Goal: Communication & Community: Answer question/provide support

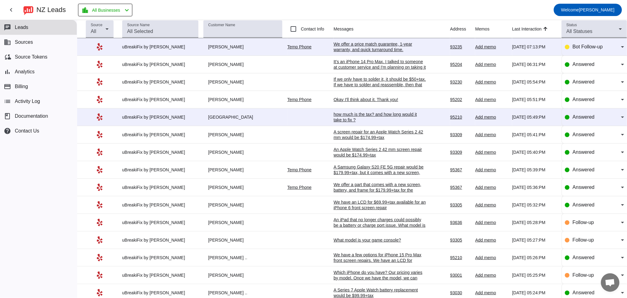
click at [360, 45] on div "We offer a price match guarantee, 1-year warranty, and quick turnaround time.​" at bounding box center [379, 46] width 93 height 11
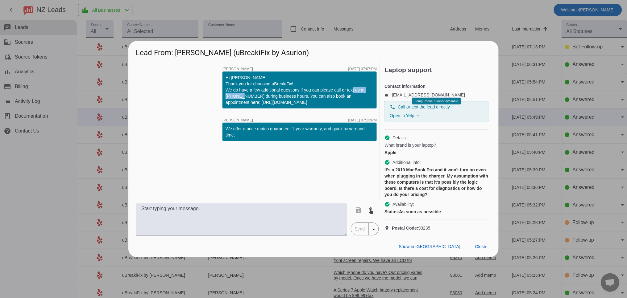
drag, startPoint x: 256, startPoint y: 91, endPoint x: 225, endPoint y: 91, distance: 31.5
click at [225, 91] on div "Hi [PERSON_NAME], Thank you for choosing uBreakiFix! We do have a few additiona…" at bounding box center [299, 90] width 154 height 37
copy div "[PHONE_NUMBER]"
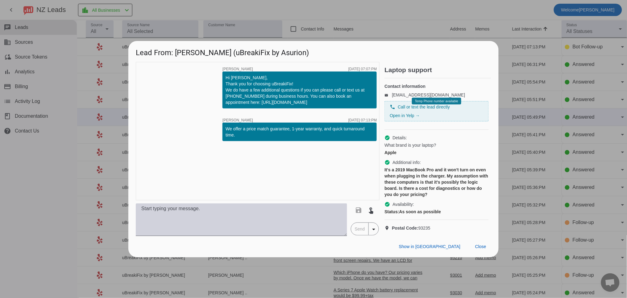
click at [195, 219] on textarea at bounding box center [241, 220] width 211 height 33
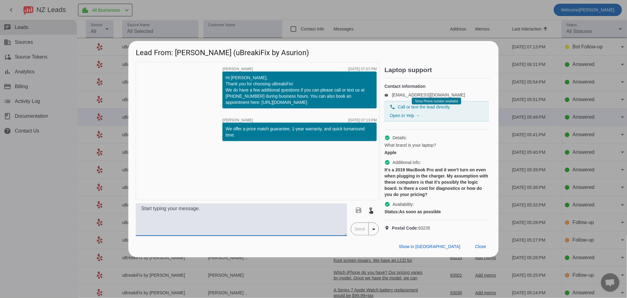
click at [233, 234] on textarea at bounding box center [241, 220] width 211 height 33
drag, startPoint x: 145, startPoint y: 217, endPoint x: 113, endPoint y: 218, distance: 31.8
click at [114, 218] on div "Lead From: [PERSON_NAME] (uBreakiFix by Asurion) timer close [PERSON_NAME] [DAT…" at bounding box center [313, 149] width 627 height 298
paste textarea "We suggest starting off with a diagnostic to pinpoint the issue. There is a $40…"
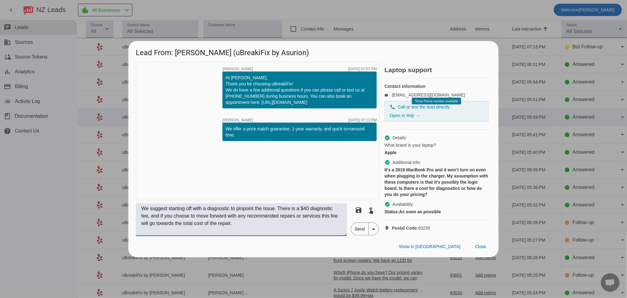
click at [141, 215] on textarea "We suggest starting off with a diagnostic to pinpoint the issue. There is a $40…" at bounding box center [241, 220] width 211 height 33
type textarea "Hello, we suggest starting off with a diagnostic to pinpoint the issue. There i…"
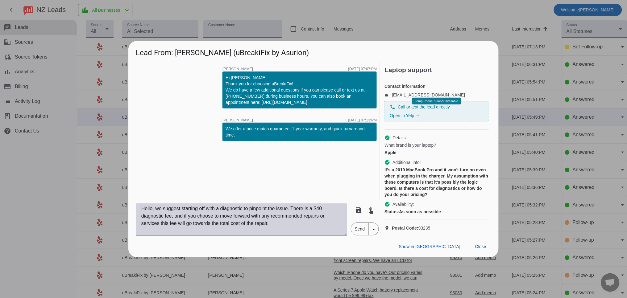
click at [283, 230] on textarea "Hello, we suggest starting off with a diagnostic to pinpoint the issue. There i…" at bounding box center [241, 220] width 211 height 33
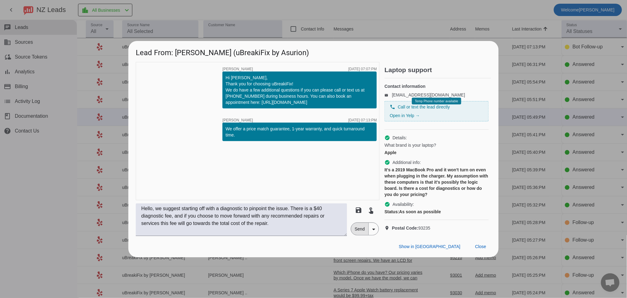
click at [356, 232] on span "Send" at bounding box center [360, 229] width 18 height 12
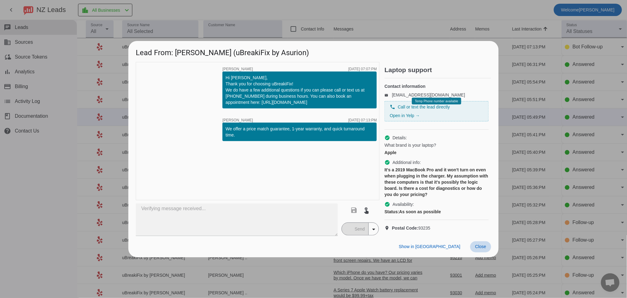
click at [480, 249] on span "Close" at bounding box center [480, 246] width 11 height 5
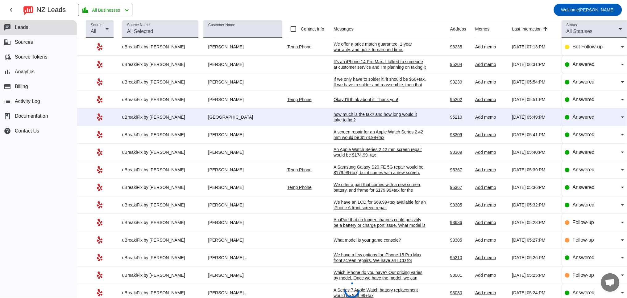
click at [366, 119] on div "how much is the tax? and how long would it take to fix ?" at bounding box center [379, 117] width 93 height 11
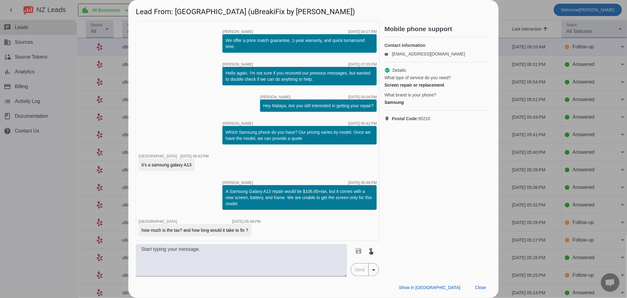
scroll to position [48, 0]
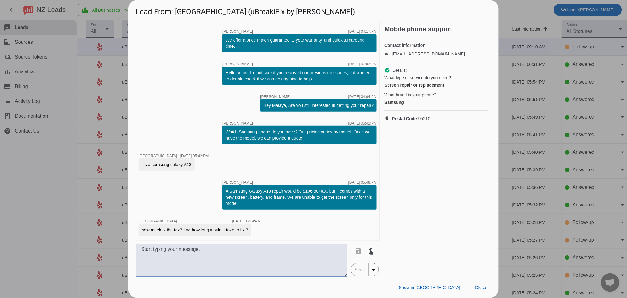
drag, startPoint x: 197, startPoint y: 253, endPoint x: 174, endPoint y: 250, distance: 22.7
click at [174, 250] on textarea at bounding box center [241, 260] width 211 height 33
type textarea "What color is your phone so we can cone we have the part in stock?"
click at [362, 270] on span "Send" at bounding box center [360, 270] width 18 height 12
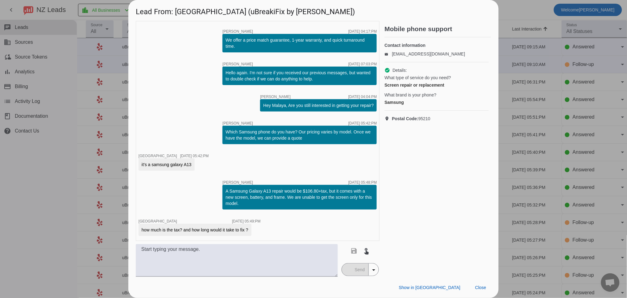
scroll to position [74, 0]
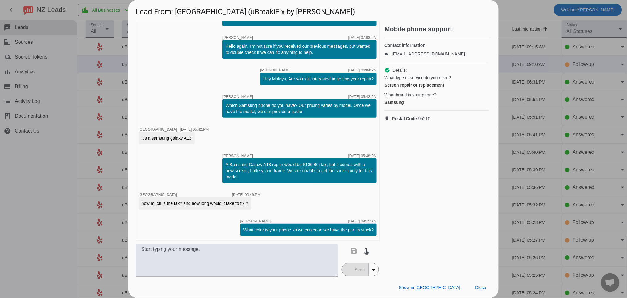
drag, startPoint x: 478, startPoint y: 287, endPoint x: 98, endPoint y: 150, distance: 403.9
click at [87, 150] on div "Lead From: [GEOGRAPHIC_DATA] (uBreakiFix by Asurion) timer close [PERSON_NAME] …" at bounding box center [313, 149] width 627 height 298
click at [282, 249] on textarea at bounding box center [237, 260] width 202 height 33
click at [139, 249] on textarea "Can confirm we have the" at bounding box center [237, 260] width 202 height 33
click at [153, 252] on textarea "Can confirm we have the" at bounding box center [237, 260] width 202 height 33
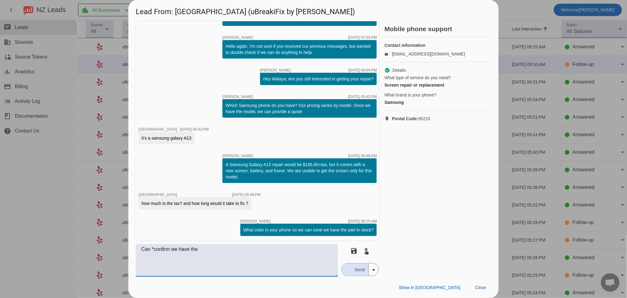
click at [210, 250] on textarea "Can *confirm we have the" at bounding box center [237, 260] width 202 height 33
click at [145, 249] on textarea "Can *confirm we have the part" at bounding box center [237, 260] width 202 height 33
type textarea "can *confirm we have the part"
click at [359, 270] on span "Send" at bounding box center [360, 270] width 18 height 12
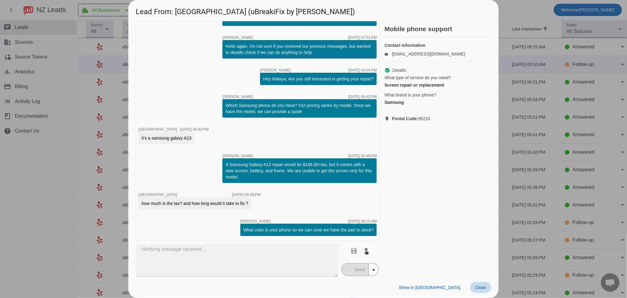
click at [481, 288] on span "Close" at bounding box center [480, 287] width 11 height 5
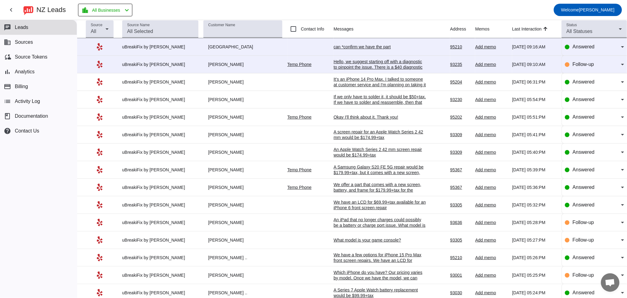
click at [378, 47] on div "can *confirm we have the part" at bounding box center [379, 47] width 93 height 6
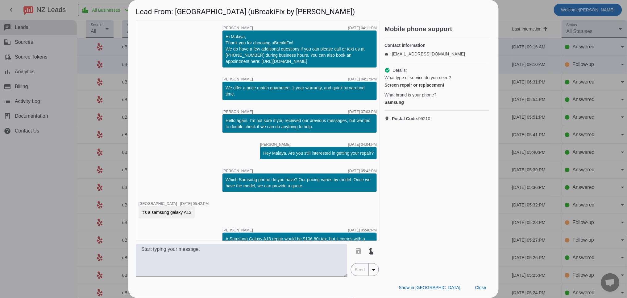
scroll to position [101, 0]
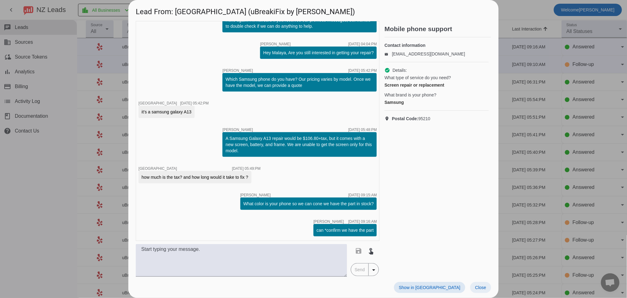
click at [483, 289] on span "Close" at bounding box center [480, 287] width 11 height 5
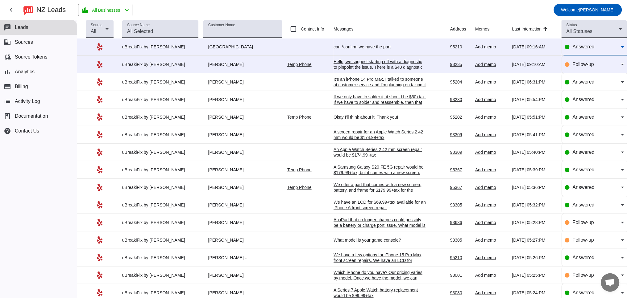
click at [581, 50] on div "Answered" at bounding box center [597, 46] width 48 height 7
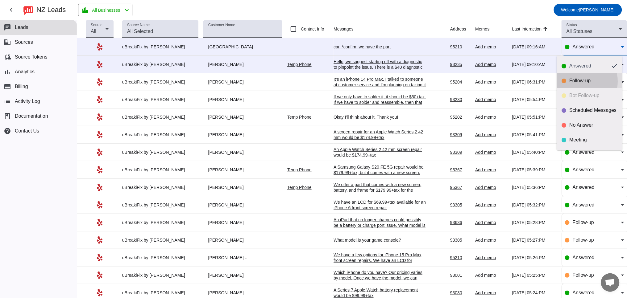
click at [581, 81] on div "Follow-up" at bounding box center [594, 81] width 48 height 6
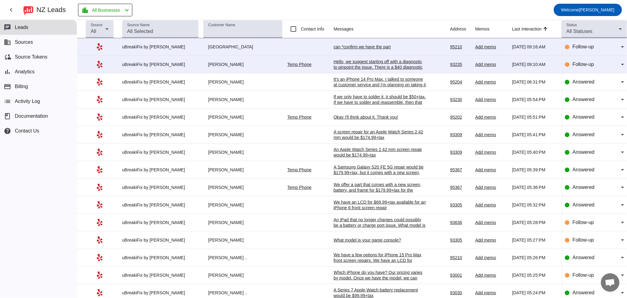
click at [387, 66] on div "Hello, we suggest starting off with a diagnostic to pinpoint the issue. There i…" at bounding box center [379, 73] width 93 height 28
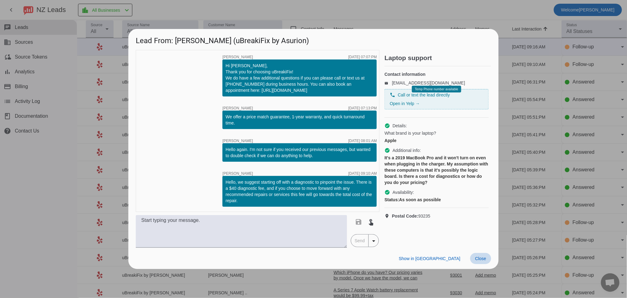
drag, startPoint x: 485, startPoint y: 261, endPoint x: 487, endPoint y: 256, distance: 5.3
click at [485, 259] on span "Close" at bounding box center [480, 258] width 11 height 5
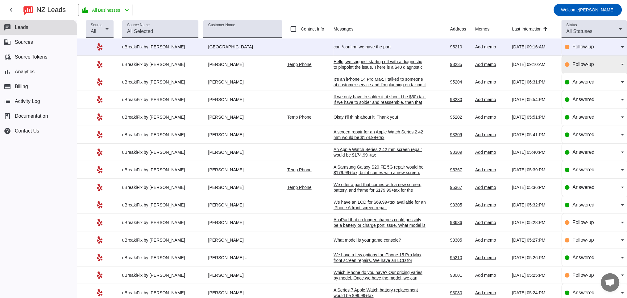
click at [566, 61] on div "Follow-up" at bounding box center [594, 64] width 59 height 7
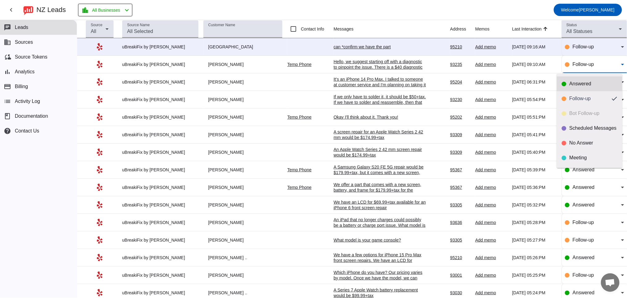
click at [570, 86] on div "Answered" at bounding box center [594, 84] width 48 height 6
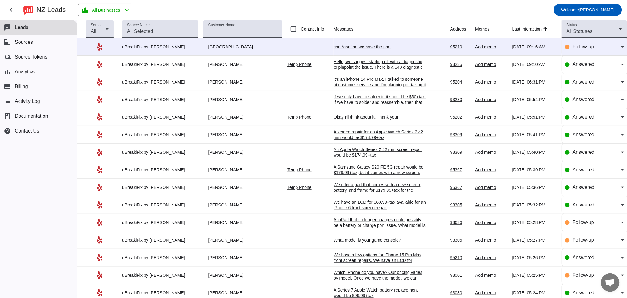
click at [373, 85] on div "It's an iPhone 14 Pro Max. I talked to someone at customer service and I'm plan…" at bounding box center [379, 88] width 93 height 22
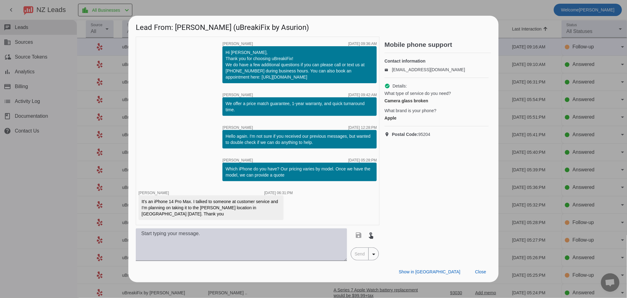
click at [183, 243] on textarea at bounding box center [241, 245] width 211 height 33
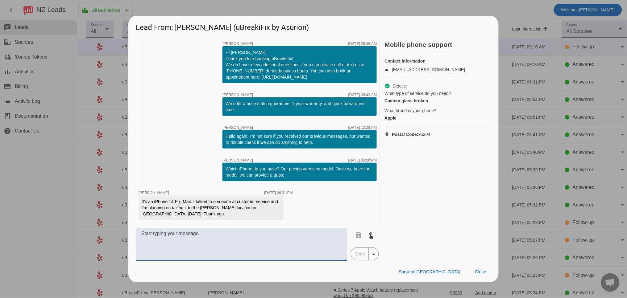
click at [192, 240] on textarea at bounding box center [241, 245] width 211 height 33
type textarea "G"
click at [203, 247] on textarea at bounding box center [241, 245] width 211 height 33
type textarea "O"
type textarea "W"
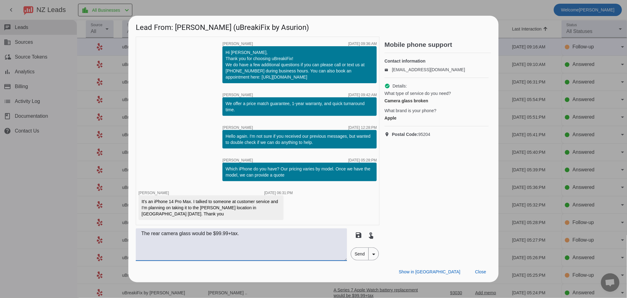
click at [193, 233] on textarea "The rear camera glass would be $99.99+tax." at bounding box center [241, 245] width 211 height 33
click at [277, 233] on textarea "The rear camera glass repair would be $99.99+tax." at bounding box center [241, 245] width 211 height 33
type textarea "The rear camera glass repair would be $99.99+tax. We are open [DATE]-[DATE] fro…"
click at [353, 253] on span "Send" at bounding box center [360, 254] width 18 height 12
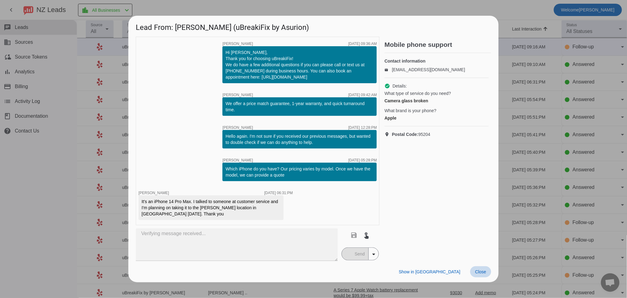
click at [485, 274] on span "Close" at bounding box center [480, 272] width 11 height 5
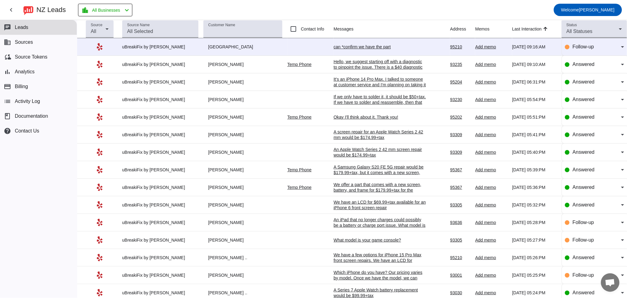
click at [367, 47] on div "can *confirm we have the part" at bounding box center [379, 47] width 93 height 6
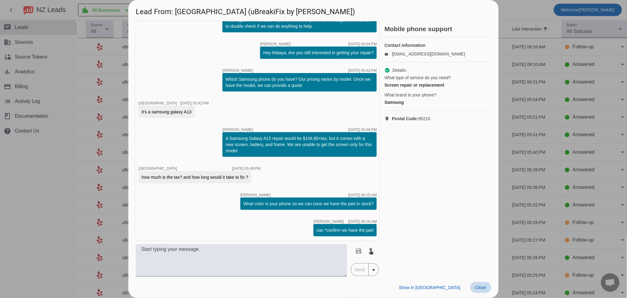
click at [484, 286] on span "Close" at bounding box center [480, 287] width 11 height 5
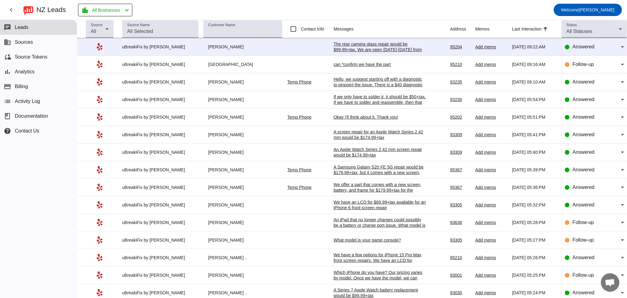
click at [356, 45] on div "The rear camera glass repair would be $99.99+tax. We are open [DATE]-[DATE] fro…" at bounding box center [379, 49] width 93 height 17
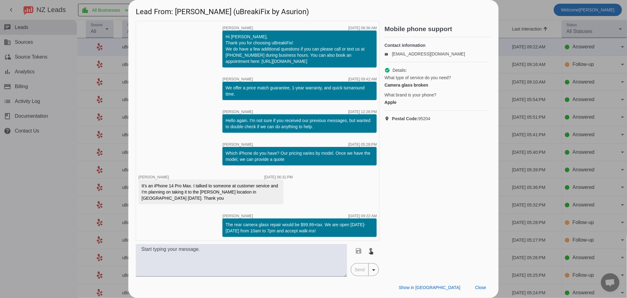
scroll to position [1, 0]
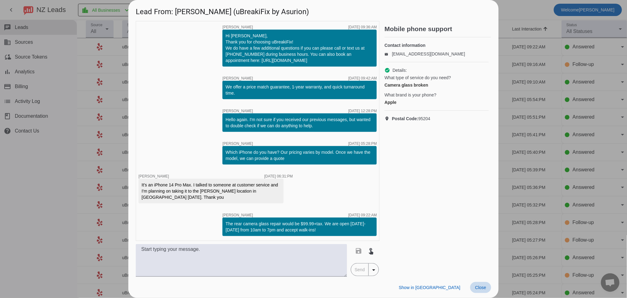
click at [480, 287] on span "Close" at bounding box center [480, 287] width 11 height 5
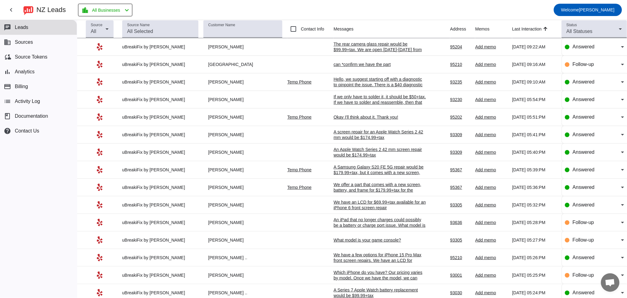
click at [366, 120] on div "Okay I'll think about it. Thank you!" at bounding box center [379, 117] width 93 height 6
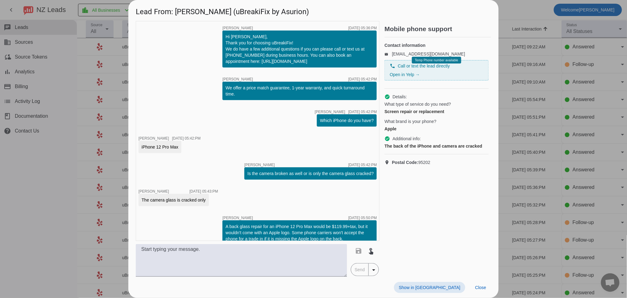
scroll to position [62, 0]
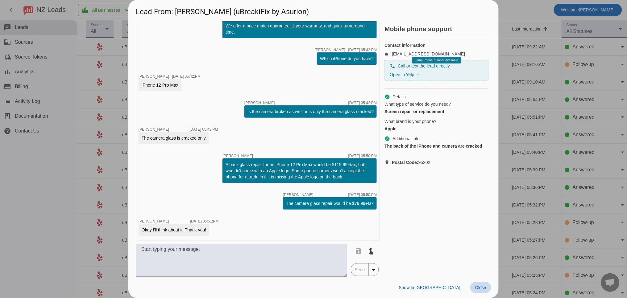
click at [478, 285] on span "Close" at bounding box center [480, 287] width 11 height 5
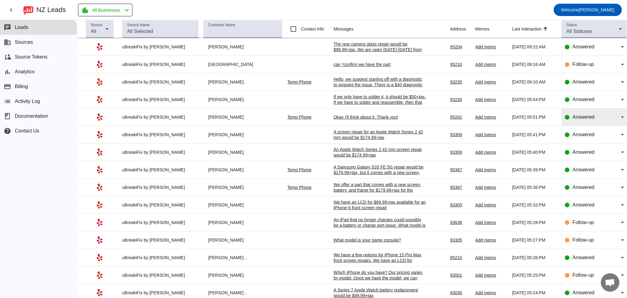
click at [597, 114] on div "Answered" at bounding box center [594, 117] width 59 height 17
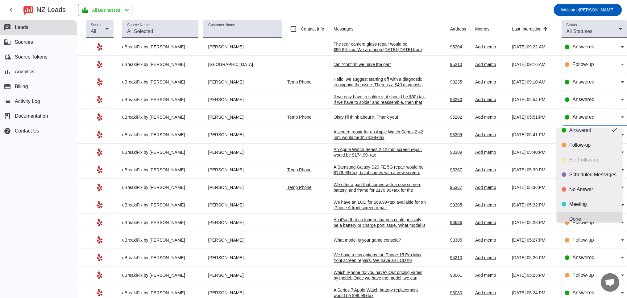
scroll to position [14, 0]
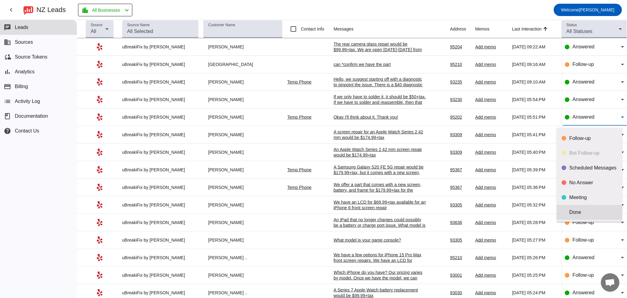
click at [585, 211] on div "Done" at bounding box center [594, 212] width 48 height 6
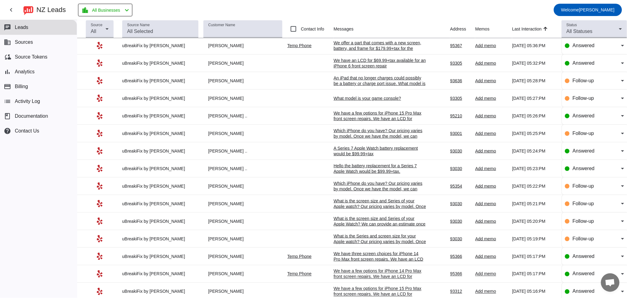
scroll to position [0, 0]
